Goal: Task Accomplishment & Management: Manage account settings

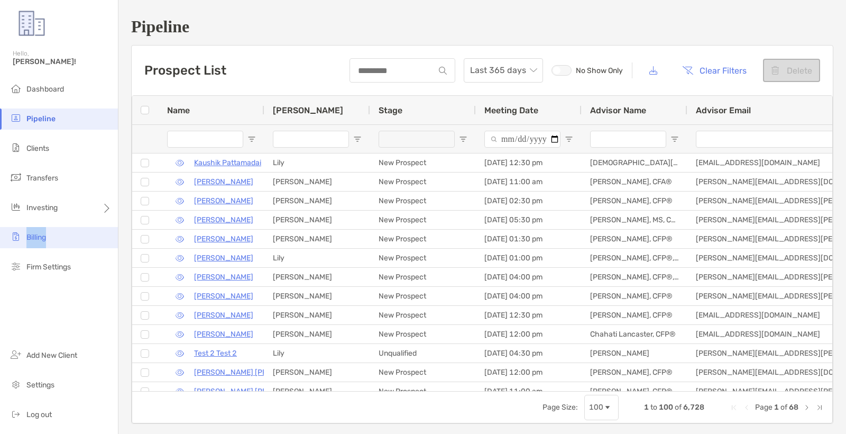
click at [42, 230] on li "Billing" at bounding box center [59, 237] width 118 height 21
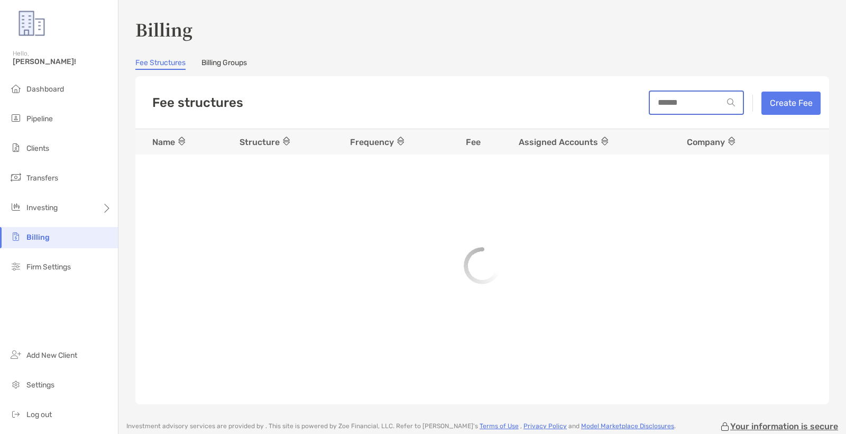
click at [682, 106] on input at bounding box center [686, 102] width 73 height 9
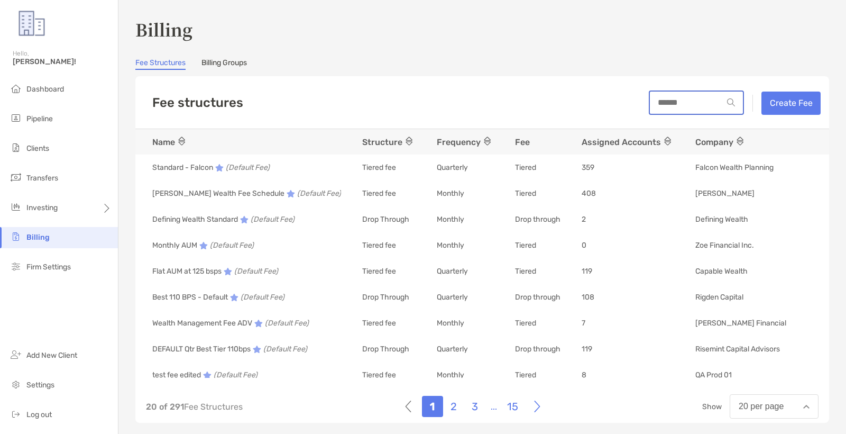
click at [691, 101] on input at bounding box center [686, 102] width 73 height 9
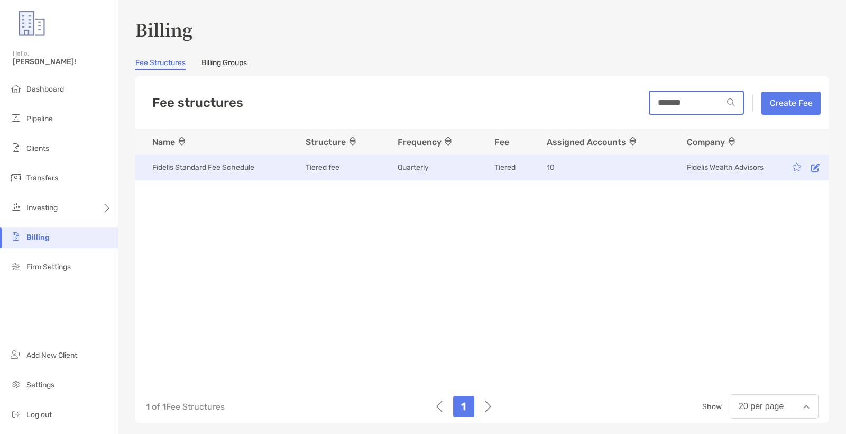
type input "*******"
click at [816, 169] on icon at bounding box center [815, 167] width 8 height 9
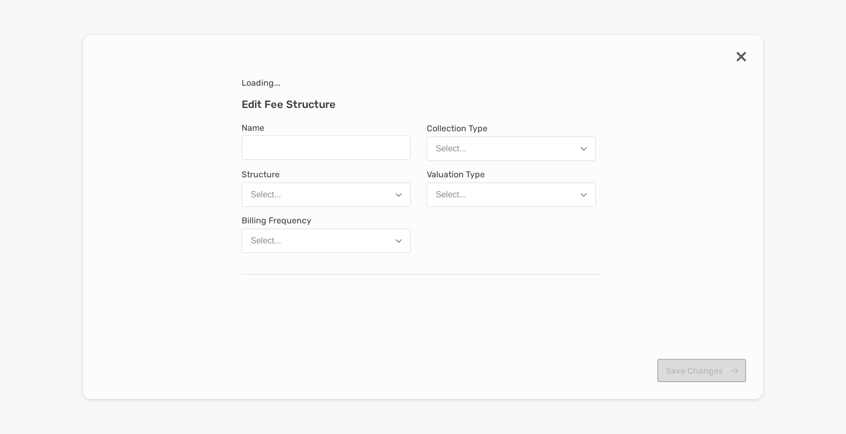
type input "**********"
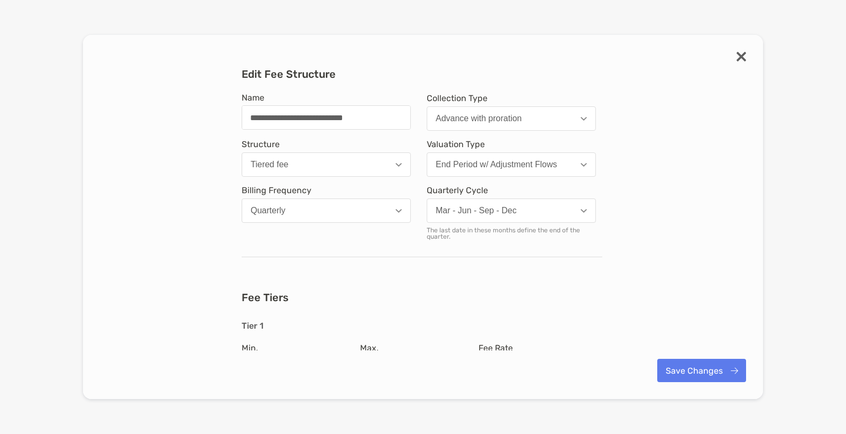
click at [513, 120] on div "Advance with proration" at bounding box center [479, 119] width 86 height 10
click at [524, 87] on div "**********" at bounding box center [423, 438] width 363 height 740
click at [742, 52] on img "modal" at bounding box center [742, 57] width 10 height 10
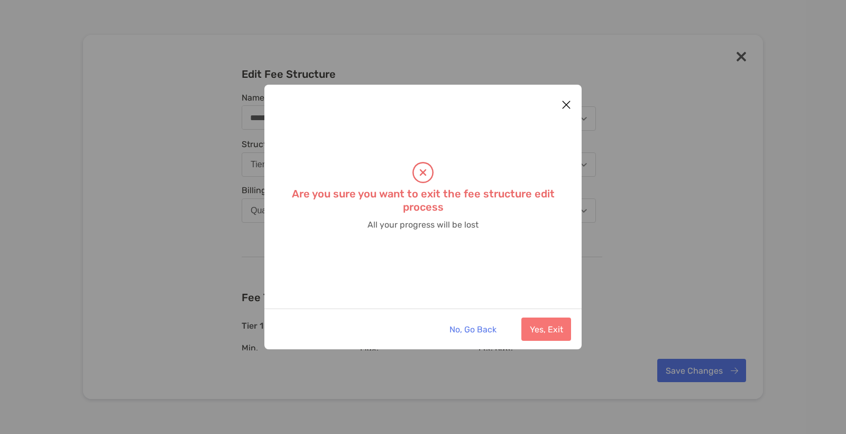
click at [540, 327] on button "Yes, Exit" at bounding box center [547, 328] width 50 height 23
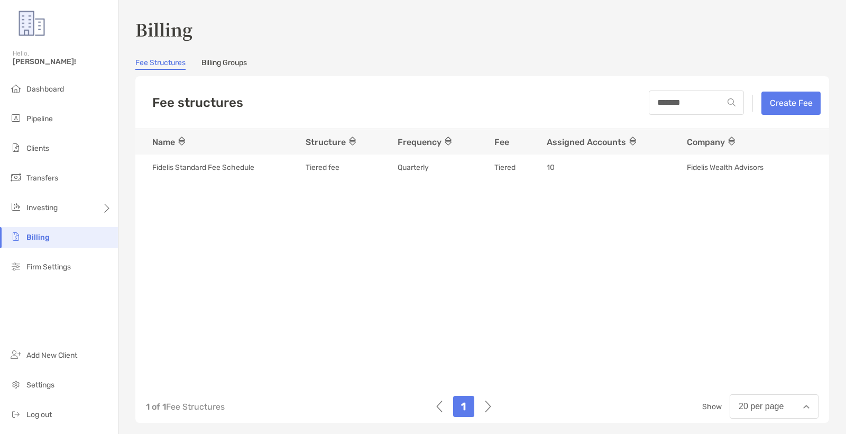
click at [787, 107] on button "Create Fee" at bounding box center [791, 103] width 59 height 23
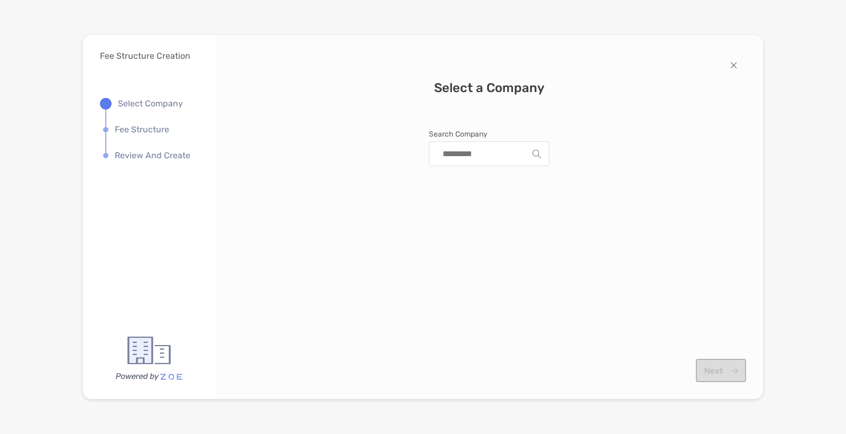
click at [468, 153] on input "Search Company" at bounding box center [484, 154] width 95 height 24
drag, startPoint x: 457, startPoint y: 176, endPoint x: 504, endPoint y: 196, distance: 51.2
click at [457, 176] on span "Fidelis Wealth Advisors" at bounding box center [482, 179] width 91 height 10
type input "**********"
click at [720, 368] on button "Next" at bounding box center [721, 370] width 50 height 23
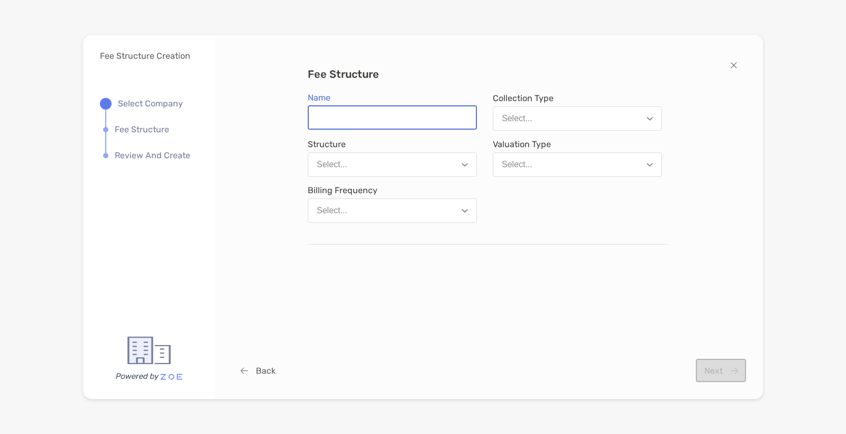
click at [384, 121] on input "Name" at bounding box center [392, 117] width 167 height 22
click at [569, 115] on button "Select..." at bounding box center [577, 118] width 169 height 24
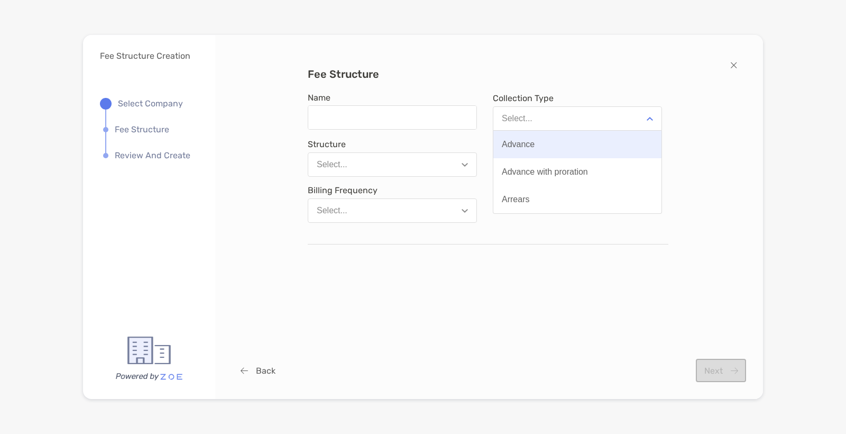
click at [544, 145] on button "Advance" at bounding box center [578, 145] width 168 height 28
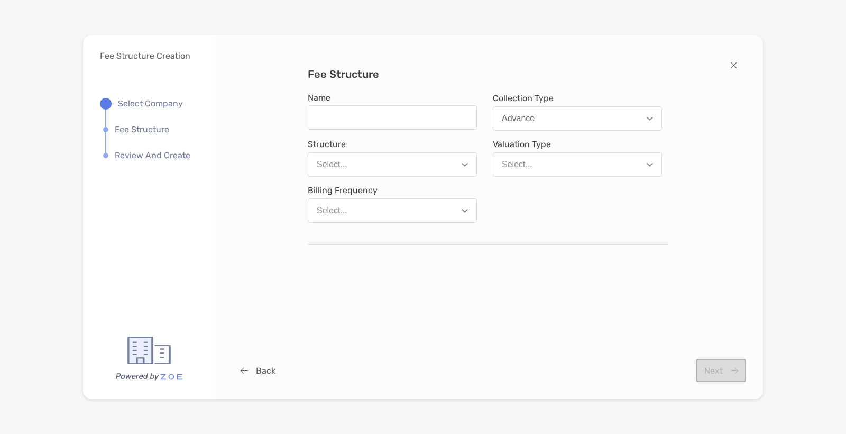
click at [388, 166] on button "Select..." at bounding box center [392, 164] width 169 height 24
click at [737, 61] on icon "modal" at bounding box center [734, 65] width 7 height 10
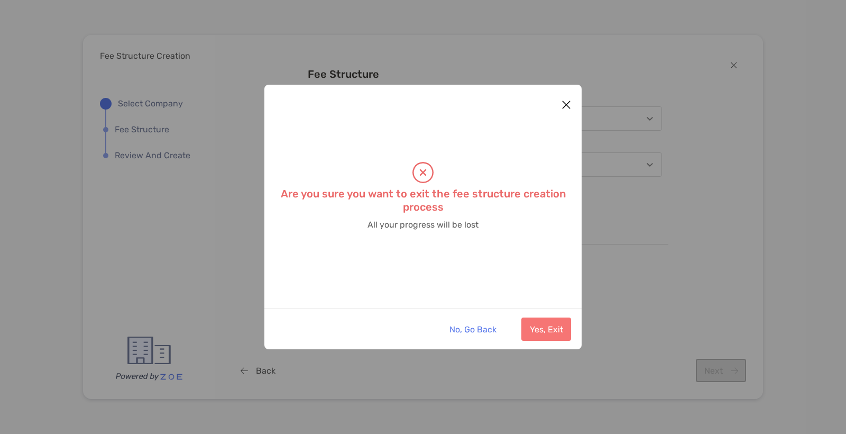
click at [536, 323] on button "Yes, Exit" at bounding box center [547, 328] width 50 height 23
